Goal: Task Accomplishment & Management: Use online tool/utility

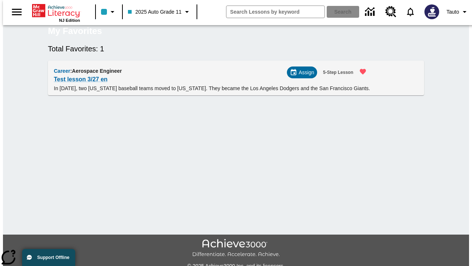
click at [305, 76] on span "Assign" at bounding box center [306, 73] width 15 height 8
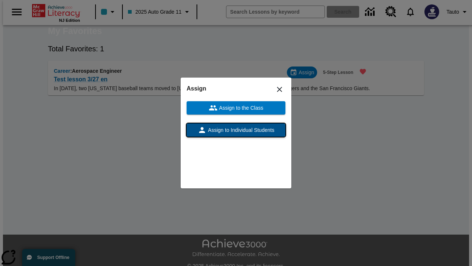
click at [236, 130] on span "Assign to Individual Students" at bounding box center [241, 130] width 68 height 8
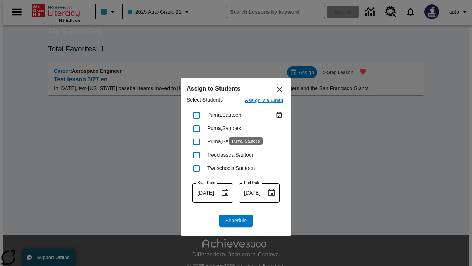
click at [197, 115] on input "checkbox" at bounding box center [196, 114] width 15 height 15
checkbox input "true"
click at [236, 220] on span "Schedule" at bounding box center [235, 221] width 21 height 8
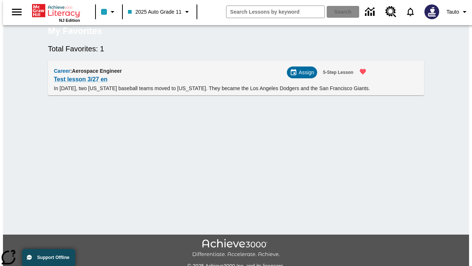
click at [304, 74] on span "Assign" at bounding box center [306, 73] width 15 height 8
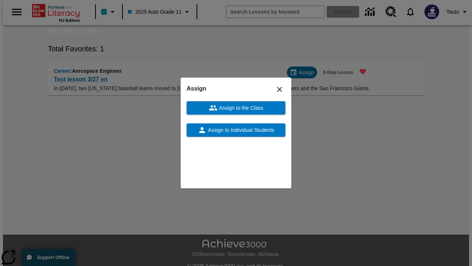
scroll to position [16, 0]
